Goal: Information Seeking & Learning: Learn about a topic

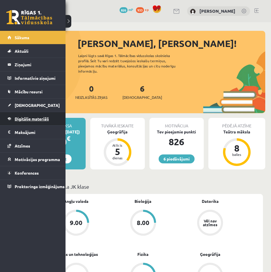
click at [21, 118] on span "Digitālie materiāli" at bounding box center [32, 118] width 34 height 5
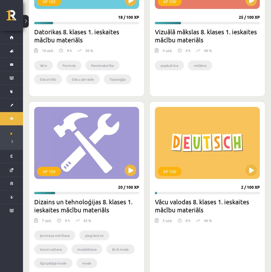
scroll to position [259, 0]
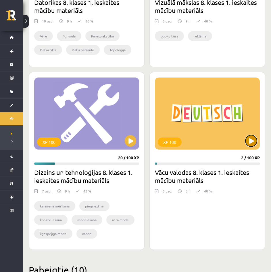
click at [248, 140] on button at bounding box center [252, 141] width 12 height 12
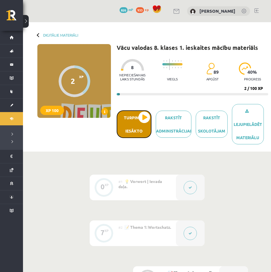
click at [144, 118] on button "Turpināt iesākto" at bounding box center [134, 124] width 35 height 28
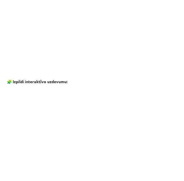
scroll to position [405, 0]
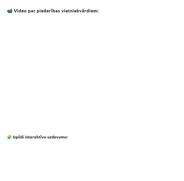
drag, startPoint x: 260, startPoint y: 0, endPoint x: 67, endPoint y: 146, distance: 241.0
click at [67, 130] on p at bounding box center [92, 127] width 170 height 6
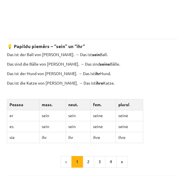
scroll to position [636, 0]
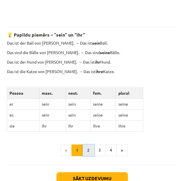
click at [87, 156] on button "2" at bounding box center [89, 150] width 12 height 12
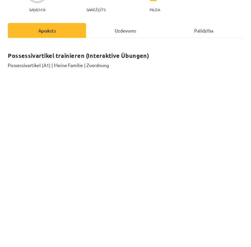
scroll to position [54, 0]
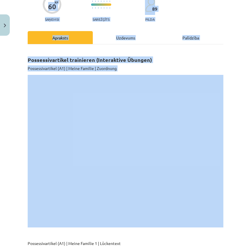
drag, startPoint x: 171, startPoint y: 0, endPoint x: 0, endPoint y: 110, distance: 203.9
click at [0, 110] on html "0 Dāvanas 826 mP 933 xp [PERSON_NAME] Sākums Aktuāli Kā mācīties eSKOLĀ Kontakt…" at bounding box center [125, 123] width 251 height 247
click at [14, 104] on div "Mācību tēma: Vācu valodas 8. klases 1. ieskaites mācību materiāls #3 📝 Thema 2:…" at bounding box center [125, 123] width 251 height 247
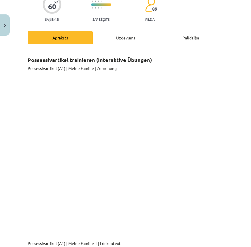
click at [14, 104] on div "Mācību tēma: Vācu valodas 8. klases 1. ieskaites mācību materiāls #3 📝 Thema 2:…" at bounding box center [125, 123] width 251 height 247
click at [224, 85] on div "Mācību tēma: Vācu valodas 8. klases 1. ieskaites mācību materiāls #3 📝 Thema 2:…" at bounding box center [125, 123] width 251 height 247
click at [223, 87] on div "Mācību tēma: Vācu valodas 8. klases 1. ieskaites mācību materiāls #3 📝 Thema 2:…" at bounding box center [125, 123] width 251 height 247
click at [225, 155] on div "Mācību tēma: Vācu valodas 8. klases 1. ieskaites mācību materiāls #3 📝 Thema 2:…" at bounding box center [125, 123] width 251 height 247
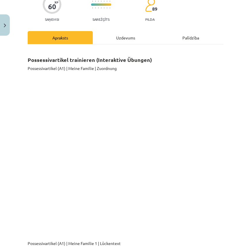
drag, startPoint x: 220, startPoint y: 73, endPoint x: 224, endPoint y: 60, distance: 13.6
drag, startPoint x: 224, startPoint y: 60, endPoint x: 219, endPoint y: 49, distance: 12.5
click at [219, 50] on h2 "Possessivartikel trainieren (Interaktive Übungen)" at bounding box center [125, 57] width 195 height 14
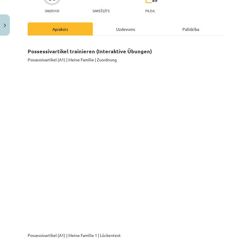
scroll to position [61, 0]
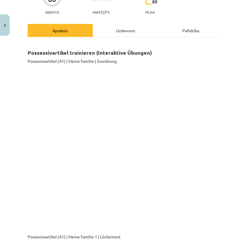
drag, startPoint x: 184, startPoint y: 160, endPoint x: 19, endPoint y: 156, distance: 165.0
click at [19, 156] on div "Mācību tēma: Vācu valodas 8. klases 1. ieskaites mācību materiāls #3 📝 Thema 2:…" at bounding box center [125, 123] width 251 height 247
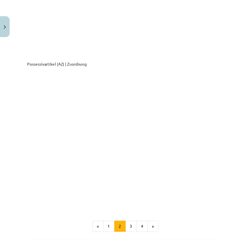
scroll to position [533, 0]
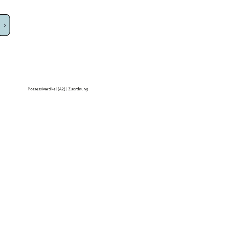
click at [7, 22] on button "Close" at bounding box center [5, 24] width 10 height 21
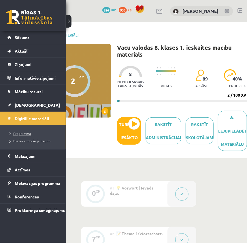
click at [20, 133] on span "Programma" at bounding box center [19, 133] width 24 height 5
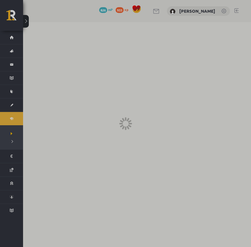
click at [20, 133] on div at bounding box center [125, 123] width 251 height 247
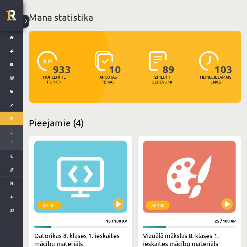
drag, startPoint x: 126, startPoint y: 153, endPoint x: 112, endPoint y: 121, distance: 35.1
click at [112, 121] on h2 "Pieejamie (4)" at bounding box center [135, 122] width 212 height 11
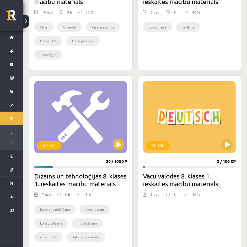
scroll to position [183, 0]
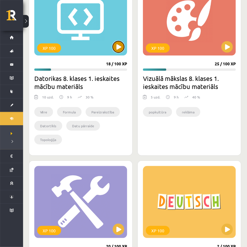
click at [118, 49] on button at bounding box center [119, 47] width 12 height 12
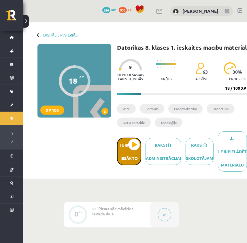
click at [136, 148] on button "Turpināt iesākto" at bounding box center [129, 152] width 24 height 28
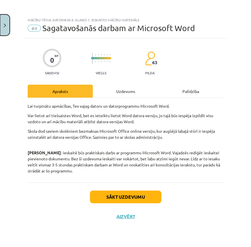
click at [3, 26] on button "Close" at bounding box center [5, 24] width 10 height 21
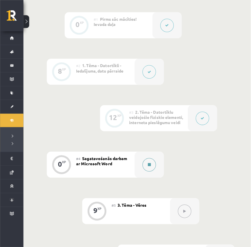
scroll to position [187, 0]
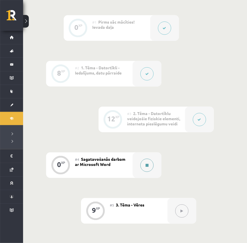
click at [141, 169] on button at bounding box center [146, 165] width 13 height 13
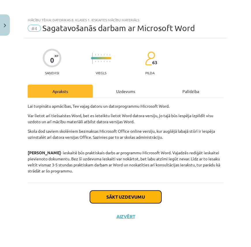
click at [127, 198] on button "Sākt uzdevumu" at bounding box center [125, 197] width 71 height 13
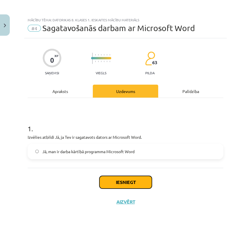
click at [133, 186] on button "Iesniegt" at bounding box center [125, 182] width 52 height 13
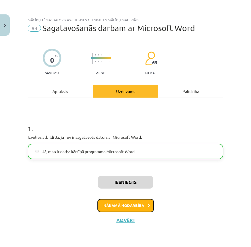
click at [121, 205] on button "Nākamā nodarbība" at bounding box center [125, 205] width 56 height 13
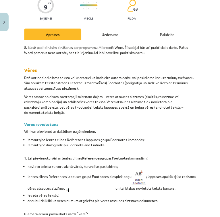
scroll to position [187, 0]
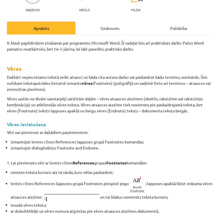
drag, startPoint x: 247, startPoint y: 0, endPoint x: 79, endPoint y: 98, distance: 193.8
click at [79, 92] on p "Dažkārt nepieciešams tekstā veikt atsauci uz kāda cita autora darbu vai paskaid…" at bounding box center [110, 83] width 207 height 18
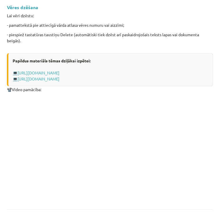
scroll to position [737, 0]
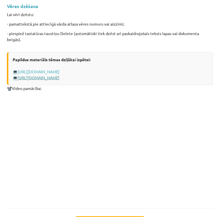
click at [60, 80] on link "https://profizgl.lu.lv/mod/book/view.php?id=20086&chapterid=4715" at bounding box center [39, 77] width 42 height 5
click at [60, 70] on link "https://www.uzdevumi.lv/p/informatika/7-klase/teksta-apstrade-9947/re-b13164e8-…" at bounding box center [39, 71] width 42 height 5
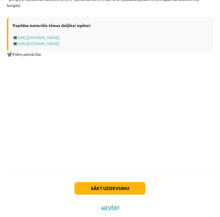
scroll to position [780, 0]
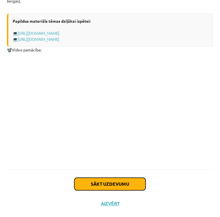
click at [125, 183] on button "Sākt uzdevumu" at bounding box center [110, 184] width 71 height 13
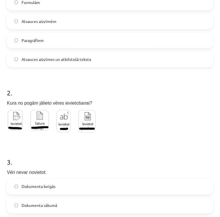
scroll to position [142, 0]
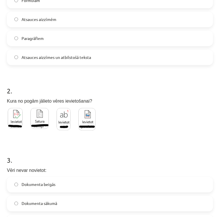
click at [64, 126] on img at bounding box center [64, 119] width 14 height 22
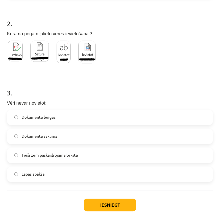
scroll to position [211, 0]
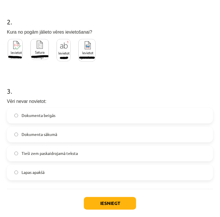
click at [64, 150] on label "Tieši zem paskaidrojamā teksta" at bounding box center [110, 154] width 206 height 14
click at [99, 201] on button "Iesniegt" at bounding box center [110, 203] width 52 height 13
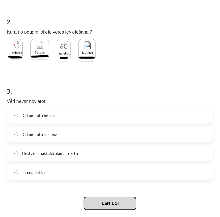
click at [99, 201] on button "Iesniegt" at bounding box center [110, 203] width 52 height 13
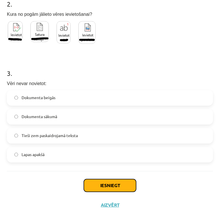
scroll to position [229, 0]
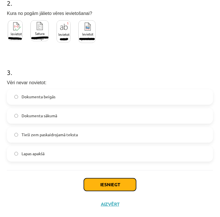
click at [108, 186] on button "Iesniegt" at bounding box center [110, 185] width 52 height 13
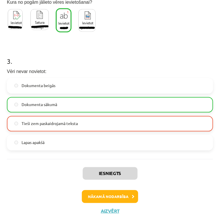
scroll to position [248, 0]
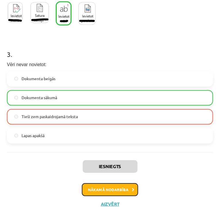
click at [104, 191] on button "Nākamā nodarbība" at bounding box center [110, 190] width 56 height 13
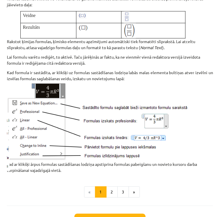
scroll to position [717, 0]
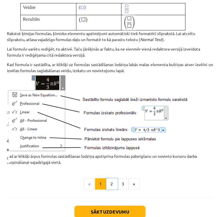
click at [109, 190] on button "2" at bounding box center [113, 185] width 12 height 12
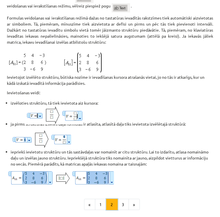
scroll to position [461, 0]
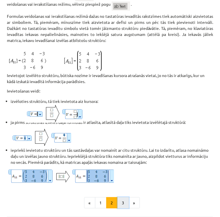
click at [122, 201] on button "3" at bounding box center [124, 203] width 12 height 12
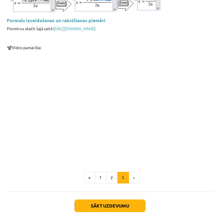
scroll to position [864, 0]
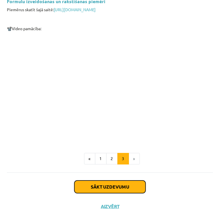
click at [104, 185] on button "Sākt uzdevumu" at bounding box center [110, 187] width 71 height 13
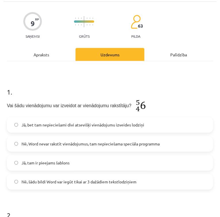
scroll to position [26, 0]
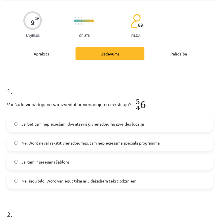
click at [174, 124] on label "Jā, bet tam nepieciešami divi atsevišķi vienādojumu izveides lodziņi" at bounding box center [110, 124] width 206 height 14
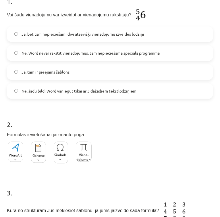
scroll to position [119, 0]
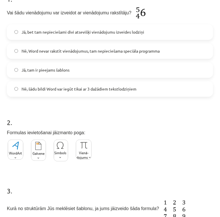
click at [88, 150] on img at bounding box center [84, 150] width 16 height 20
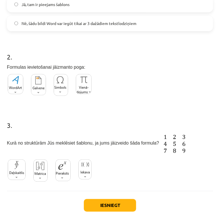
scroll to position [188, 0]
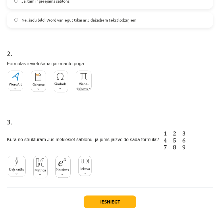
click at [43, 168] on img at bounding box center [40, 167] width 14 height 22
click at [94, 199] on button "Iesniegt" at bounding box center [110, 202] width 52 height 13
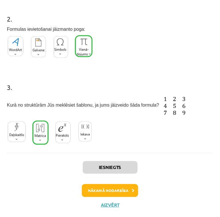
scroll to position [223, 0]
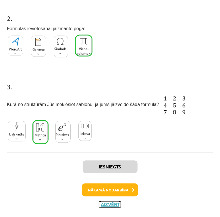
click at [108, 205] on button "Aizvērt" at bounding box center [110, 205] width 22 height 6
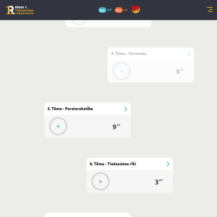
scroll to position [530, 0]
